Goal: Use online tool/utility: Utilize a website feature to perform a specific function

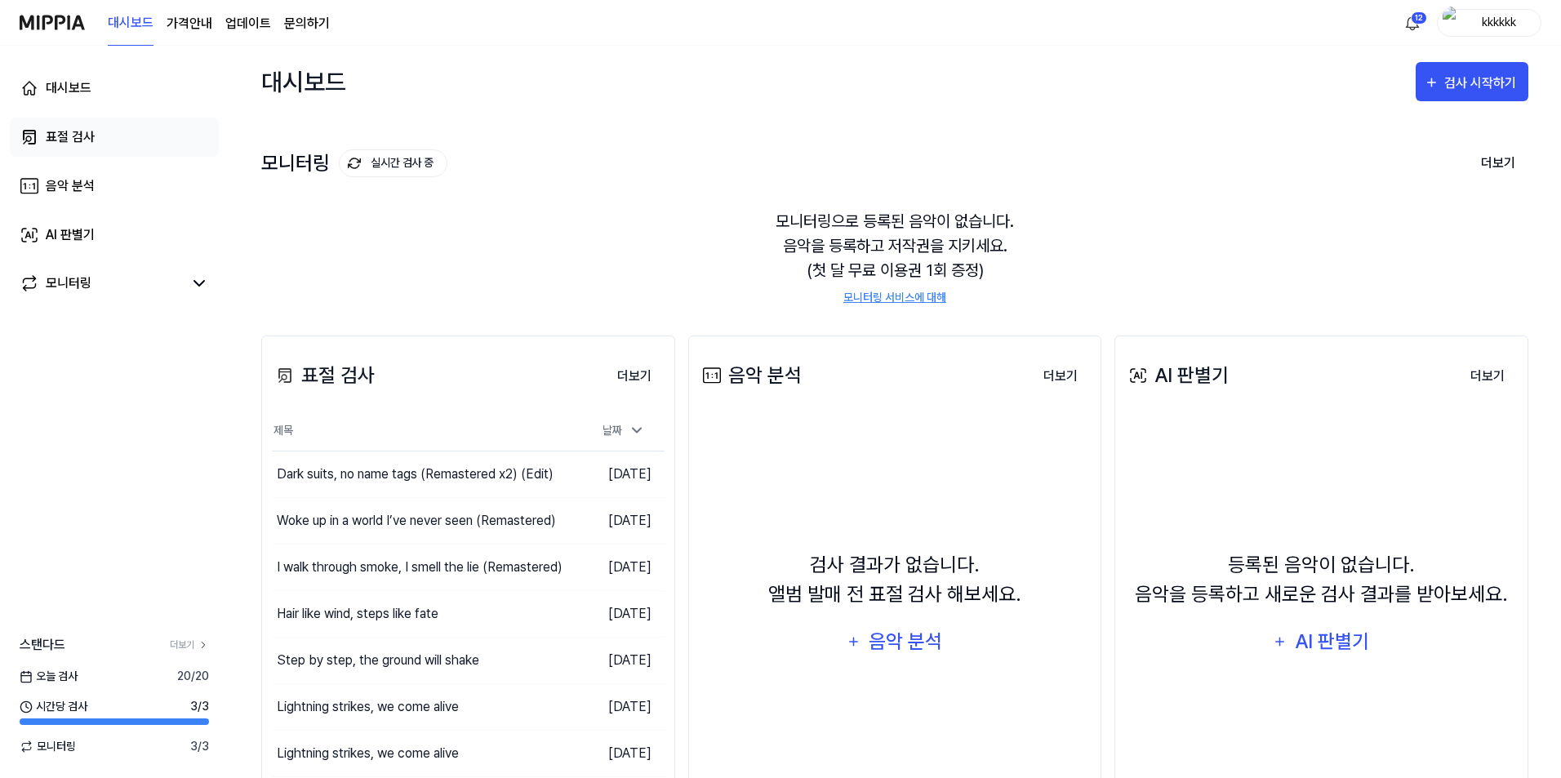
click at [68, 140] on div "표절 검사" at bounding box center [70, 137] width 49 height 20
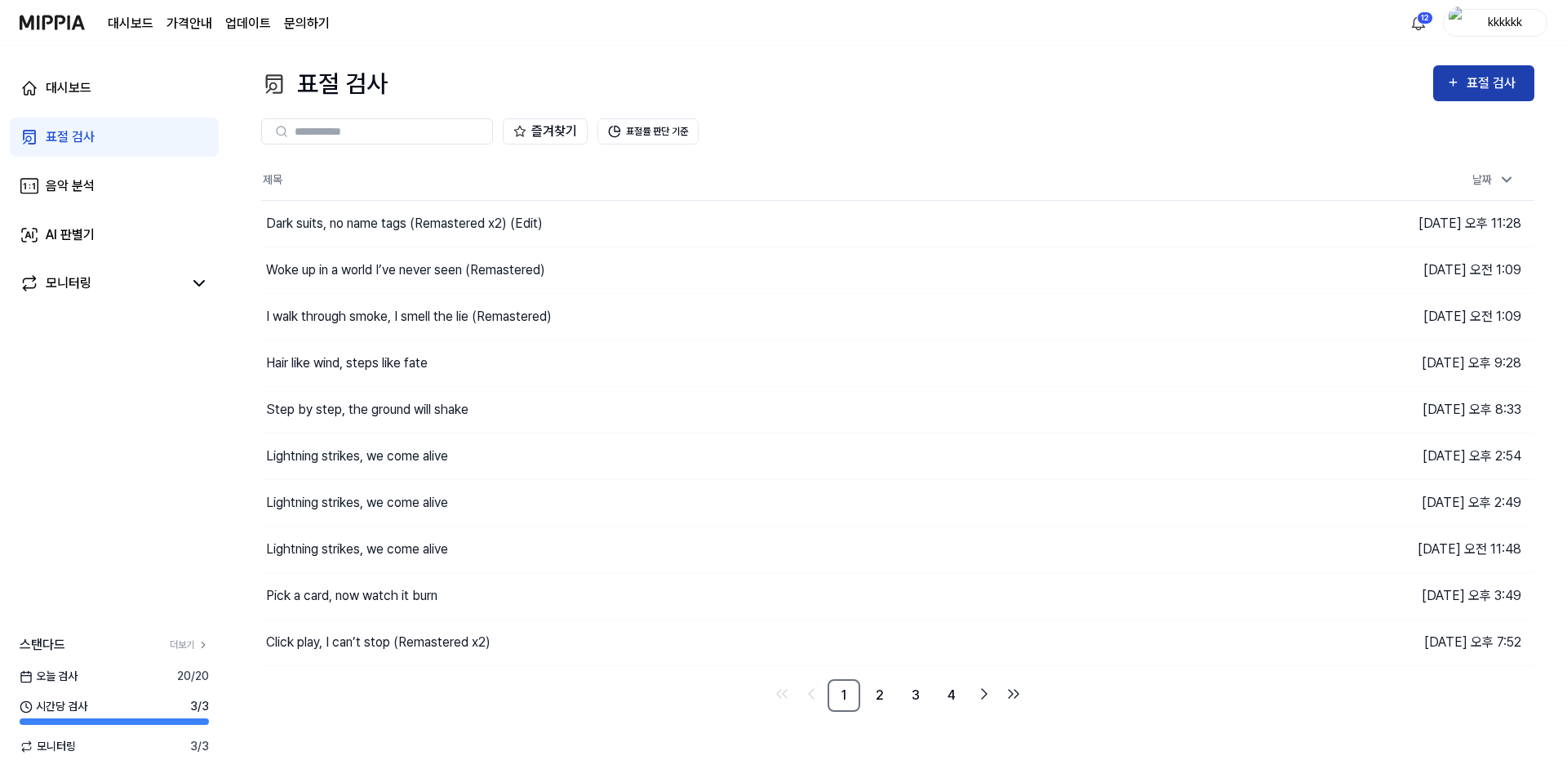
click at [1467, 77] on div "표절 검사" at bounding box center [1483, 83] width 75 height 21
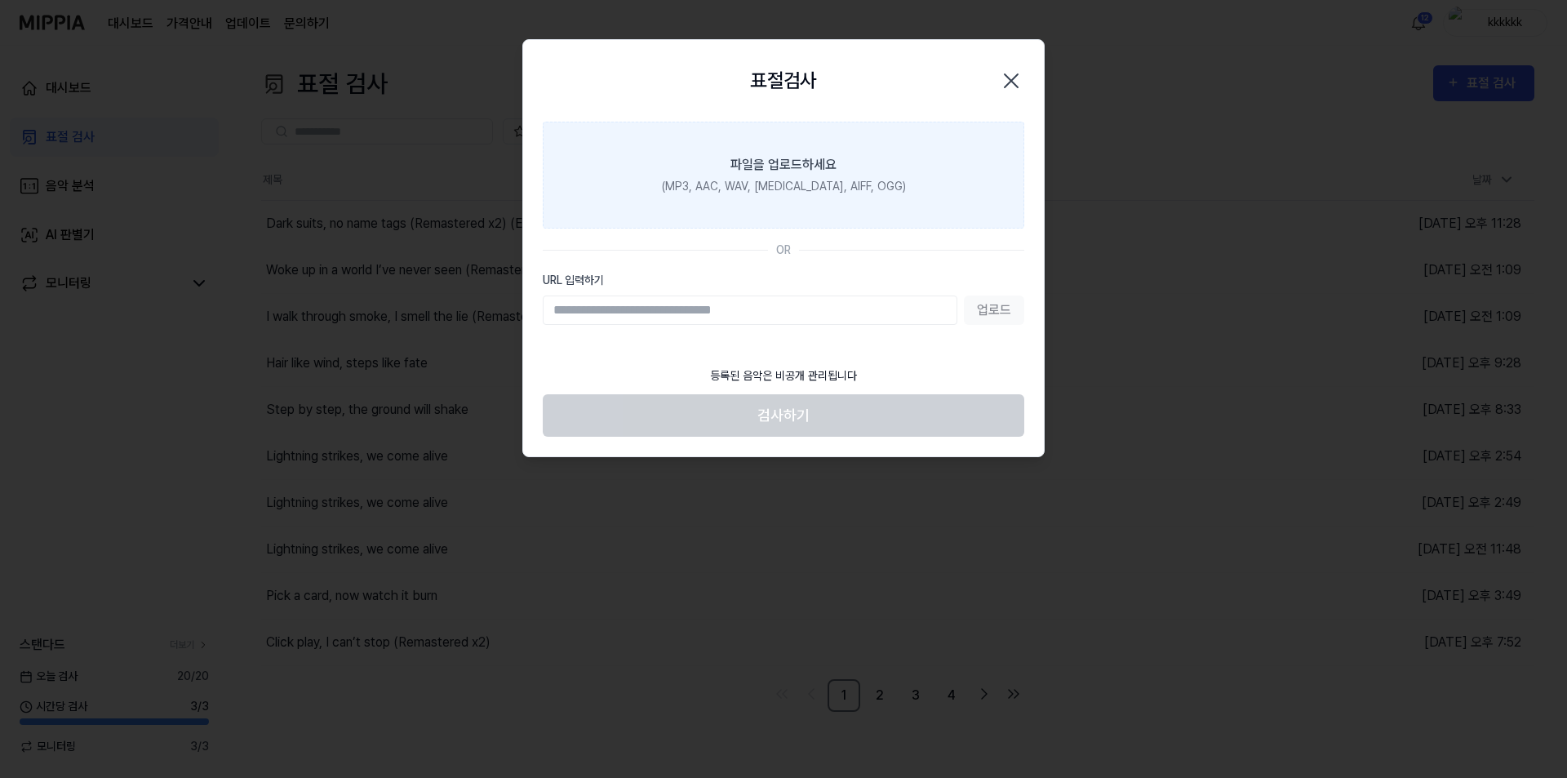
click at [772, 184] on div "(MP3, AAC, WAV, [MEDICAL_DATA], AIFF, OGG)" at bounding box center [784, 186] width 244 height 17
click at [0, 0] on input "파일을 업로드하세요 (MP3, AAC, WAV, [MEDICAL_DATA], AIFF, OGG)" at bounding box center [0, 0] width 0 height 0
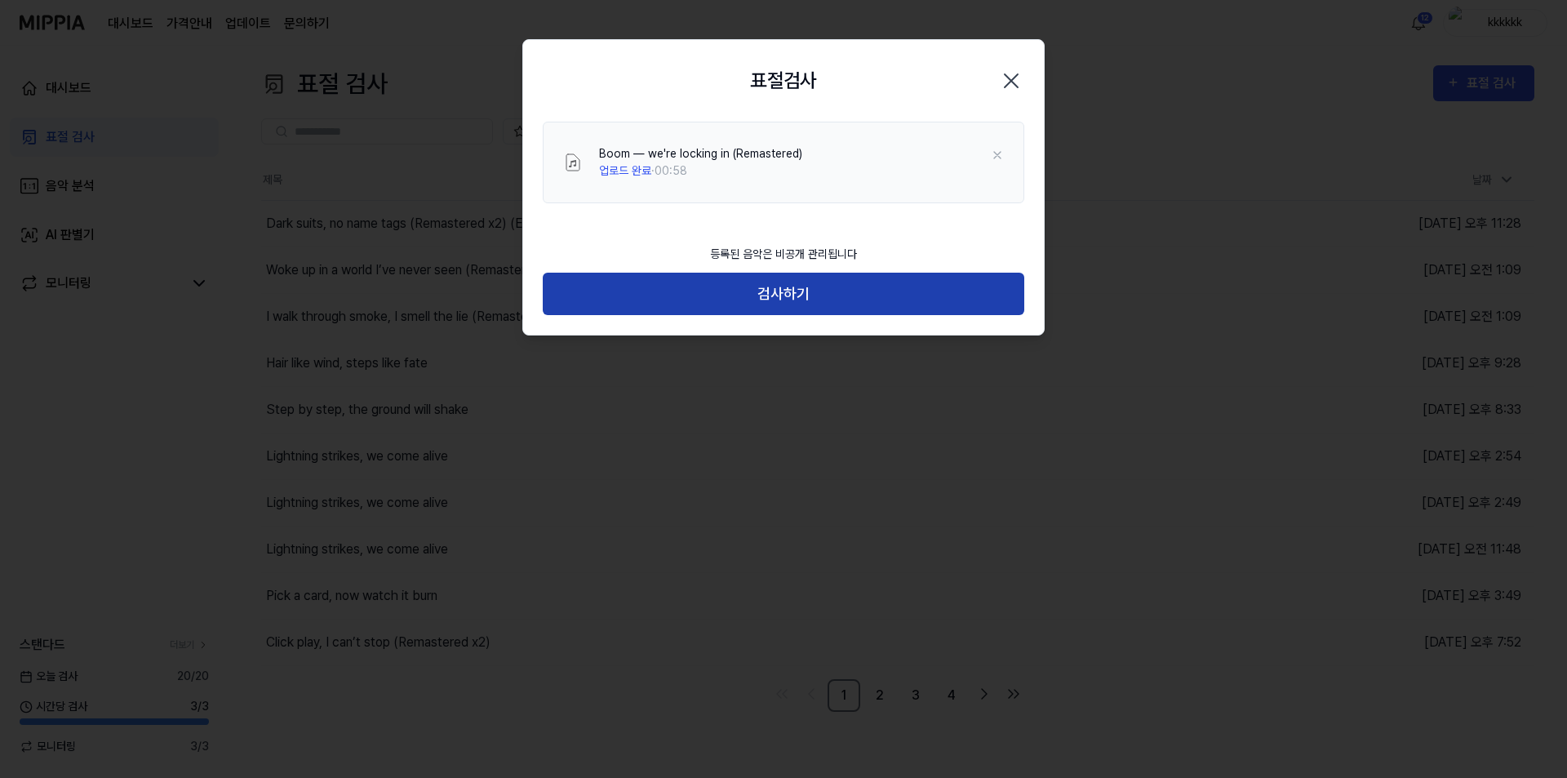
click at [902, 302] on button "검사하기" at bounding box center [784, 294] width 482 height 43
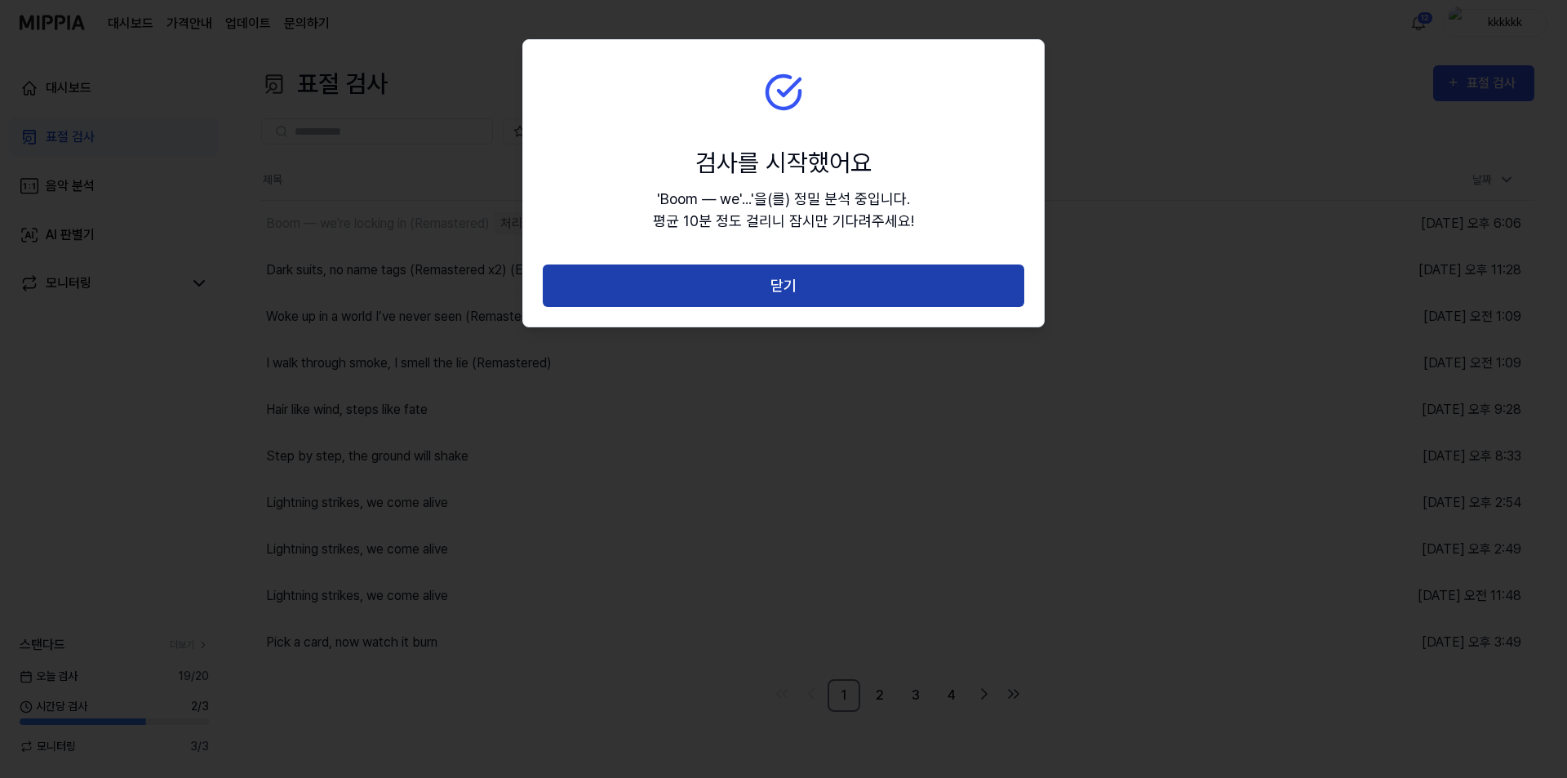
click at [874, 264] on button "닫기" at bounding box center [784, 285] width 482 height 43
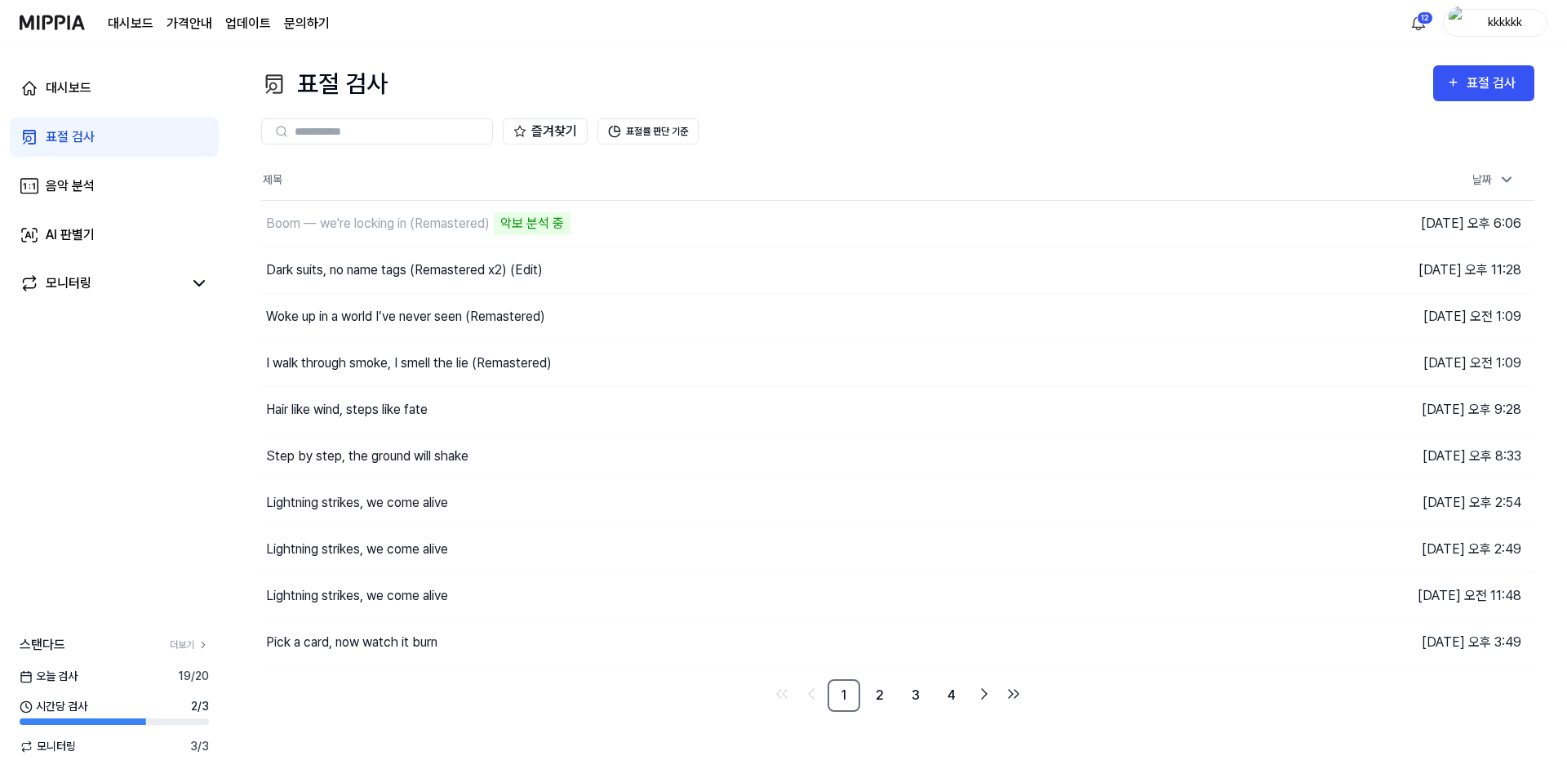
click at [645, 729] on div "표절 검사 표절 검사 표절 검사 음악 분석 AI 판별기 즐겨찾기 표절률 판단 기준 제목 날짜 Boom — we're locking in (Re…" at bounding box center [898, 412] width 1339 height 732
click at [1107, 224] on button "이동하기" at bounding box center [1115, 224] width 59 height 26
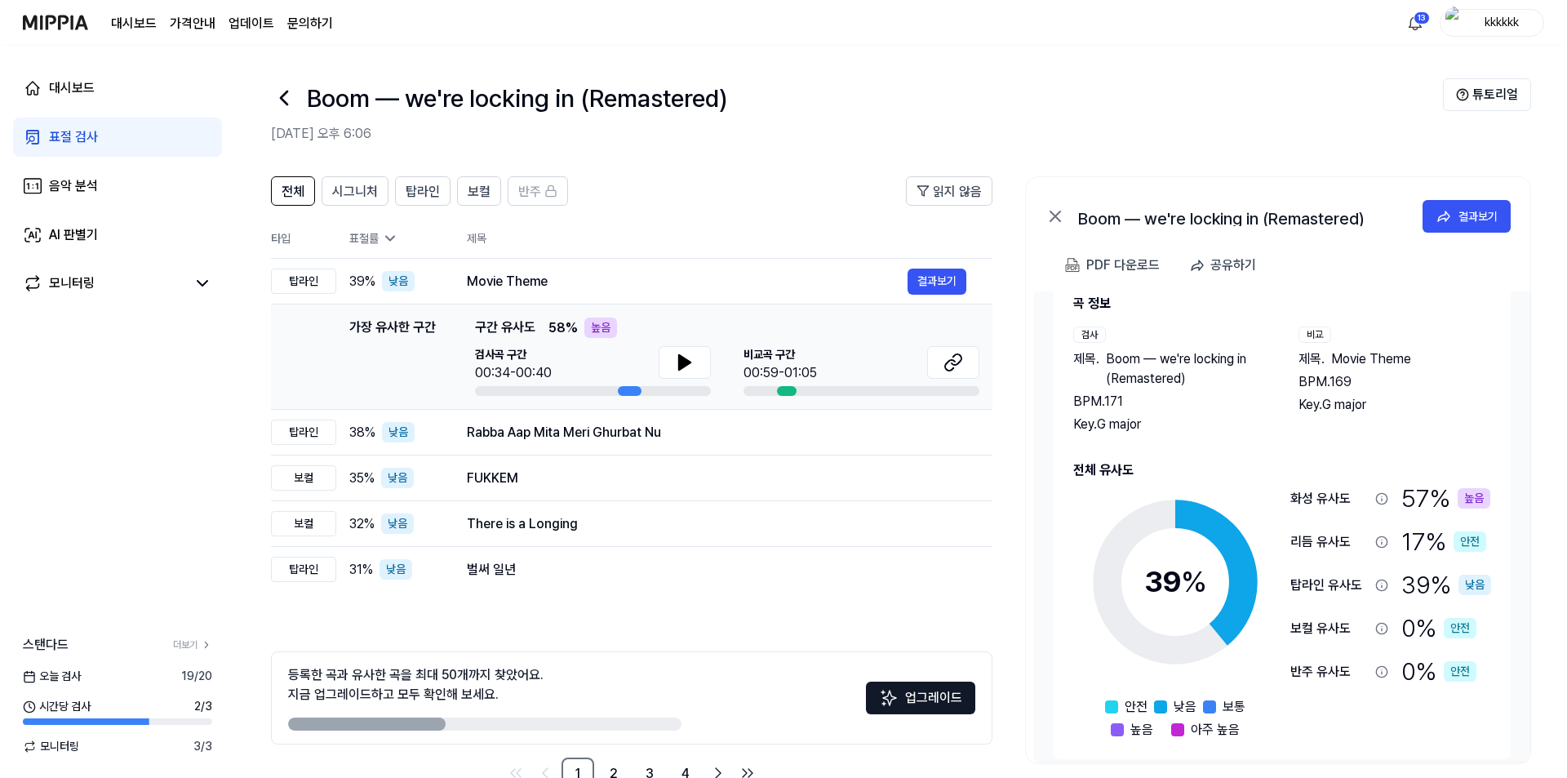
scroll to position [47, 0]
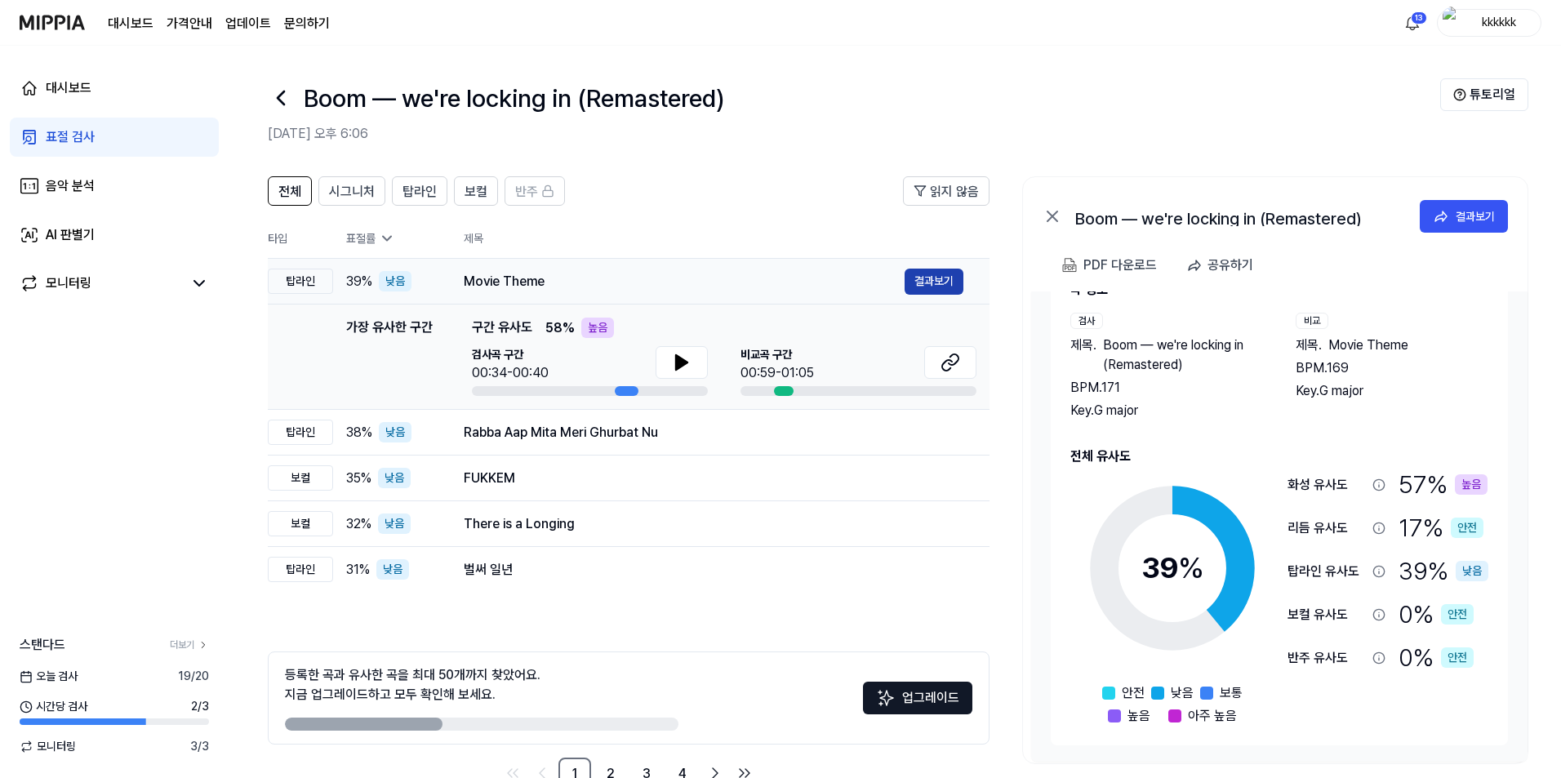
click at [922, 276] on button "결과보기" at bounding box center [933, 282] width 59 height 26
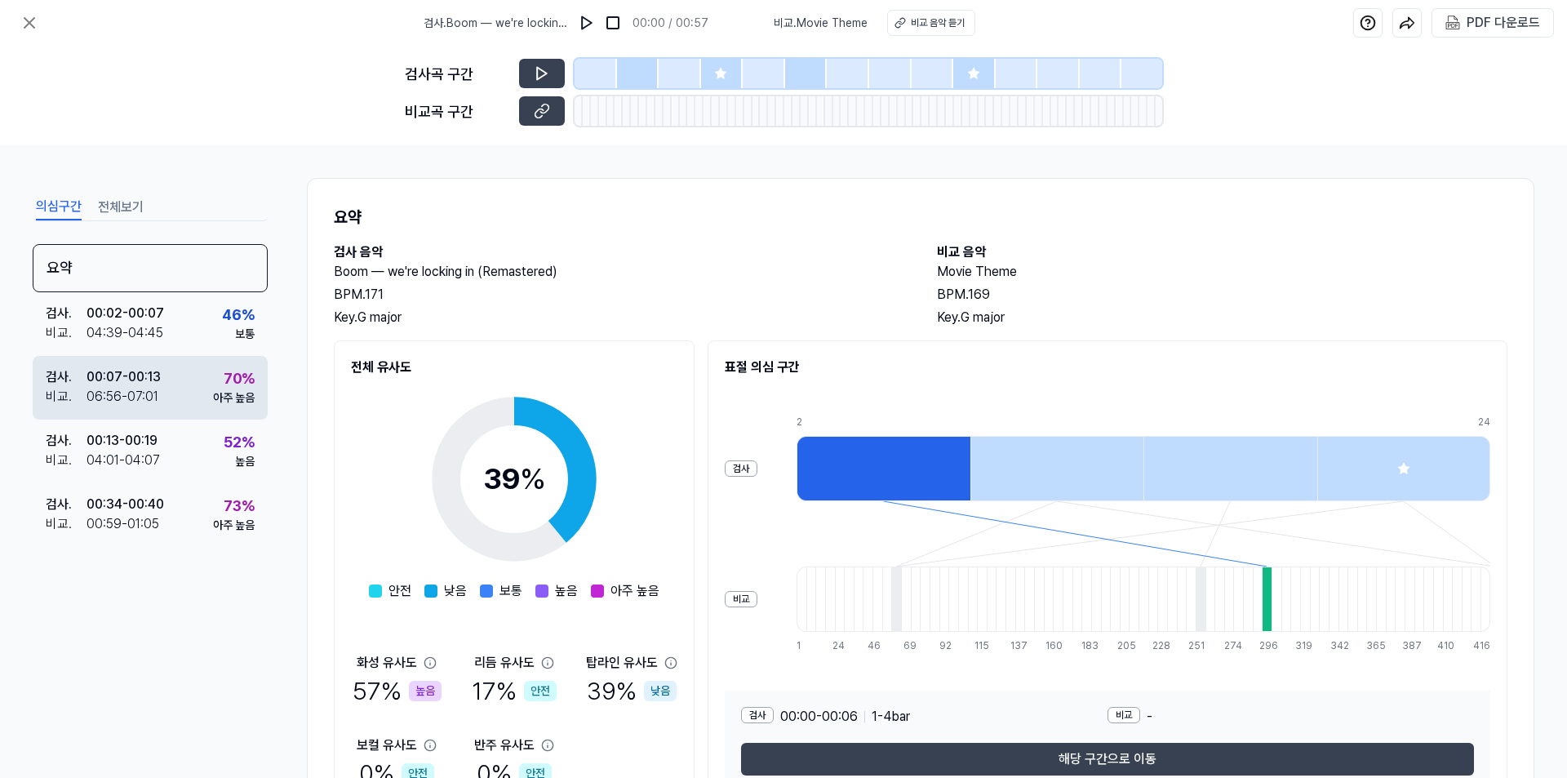
click at [211, 393] on div "검사 . 00:07 - 00:13 비교 . 06:56 - 07:01 70 % 아주 높음" at bounding box center [150, 388] width 235 height 64
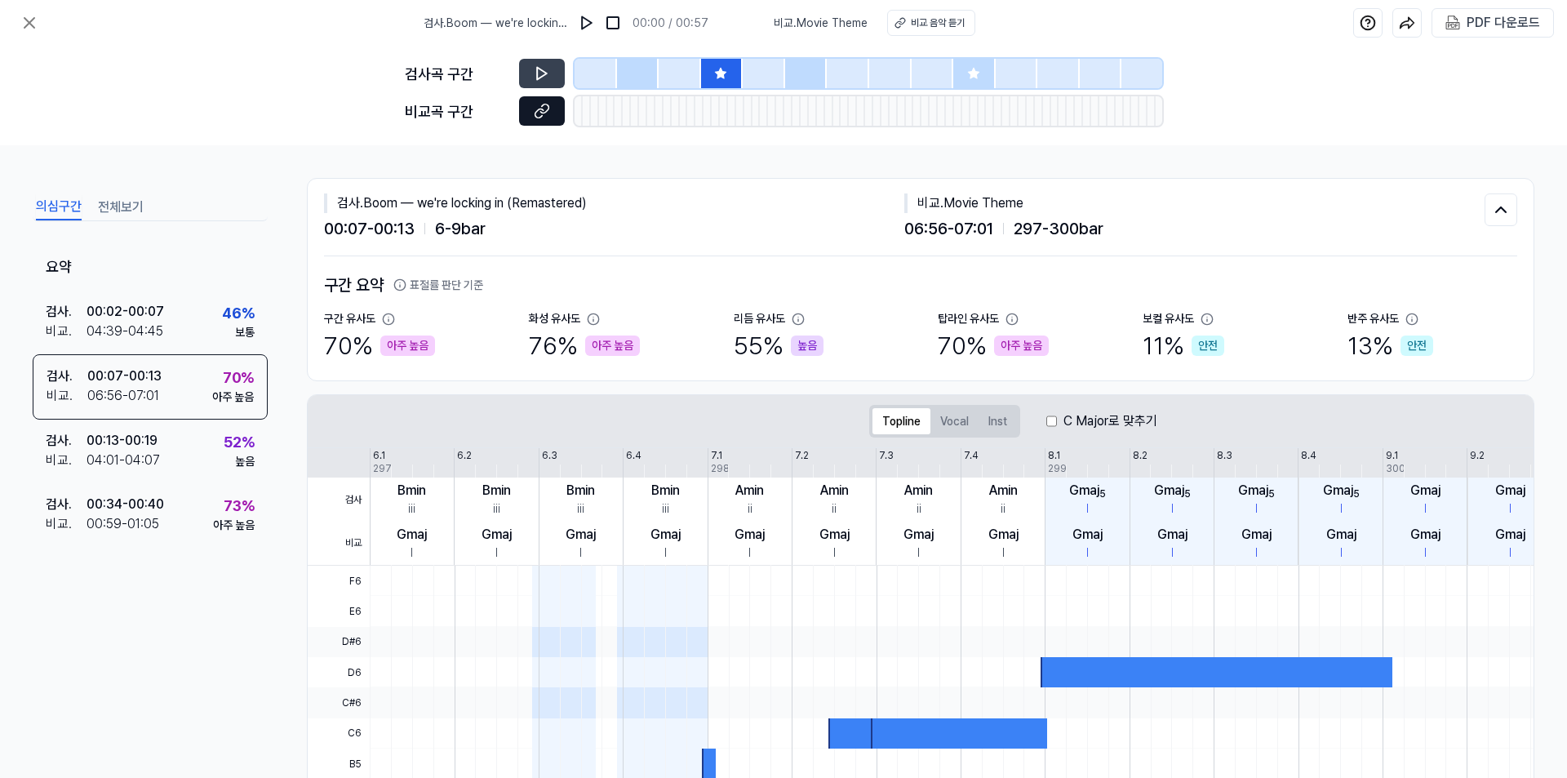
click at [524, 111] on button at bounding box center [542, 110] width 46 height 29
